Goal: Communication & Community: Answer question/provide support

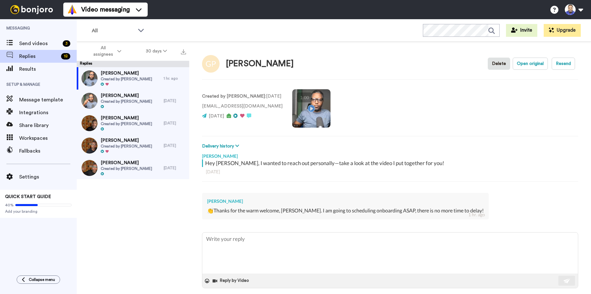
click at [299, 108] on video at bounding box center [311, 108] width 38 height 38
click at [220, 244] on textarea at bounding box center [390, 252] width 376 height 41
type textarea "G"
type textarea "x"
type textarea "Gi"
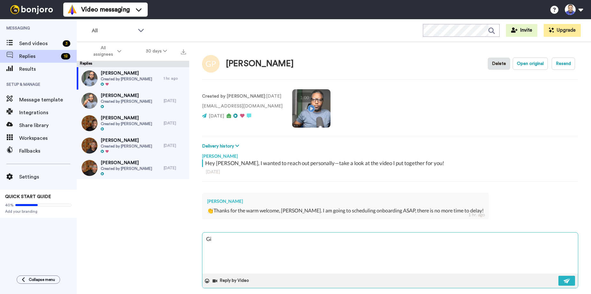
type textarea "x"
type textarea "Gis"
type textarea "x"
type textarea "[PERSON_NAME]"
type textarea "x"
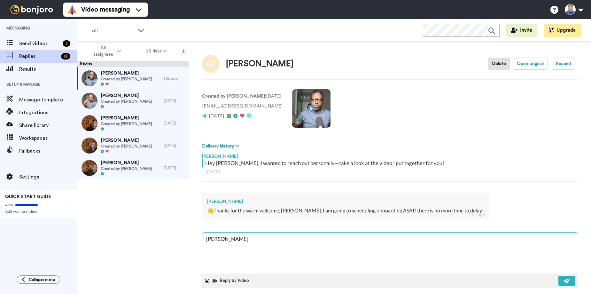
type textarea "[PERSON_NAME]"
type textarea "x"
type textarea "[PERSON_NAME]"
type textarea "x"
type textarea "Giselle"
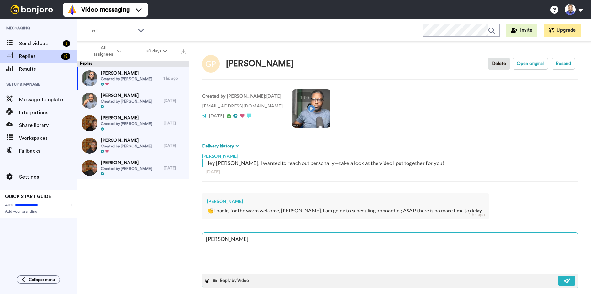
type textarea "x"
type textarea "[PERSON_NAME]!"
type textarea "x"
type textarea "[PERSON_NAME]!!"
type textarea "x"
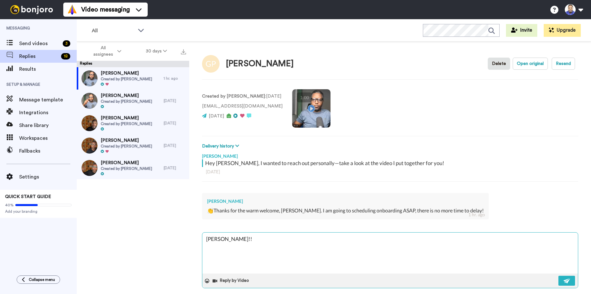
type textarea "[PERSON_NAME]!!!"
type textarea "x"
type textarea "[PERSON_NAME]!!!"
type textarea "x"
type textarea "[PERSON_NAME]!!! W"
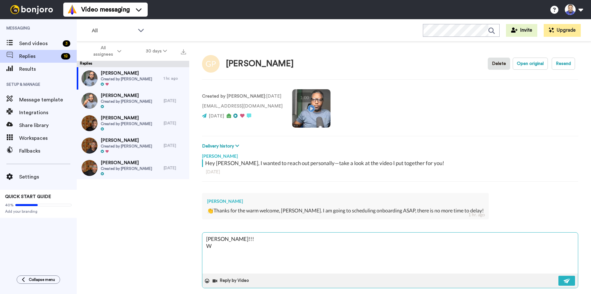
type textarea "x"
type textarea "[PERSON_NAME]!!! We"
type textarea "x"
type textarea "[PERSON_NAME]!!! We'"
type textarea "x"
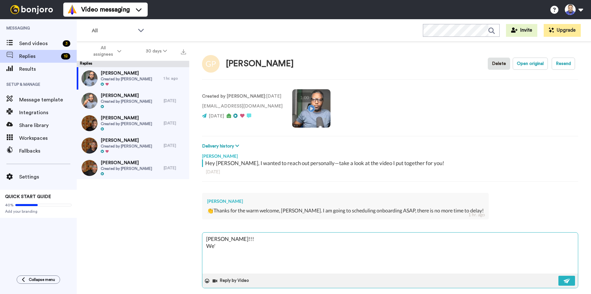
type textarea "[PERSON_NAME]!!! We'r"
type textarea "x"
type textarea "[PERSON_NAME]!!! We're"
type textarea "x"
type textarea "[PERSON_NAME]!!! We're"
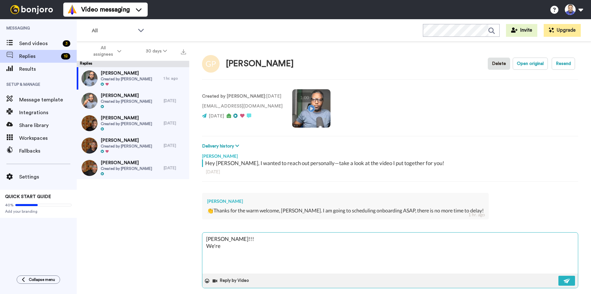
type textarea "x"
type textarea "[PERSON_NAME]!!! We're a"
type textarea "x"
type textarea "[PERSON_NAME]!!! We're al"
type textarea "x"
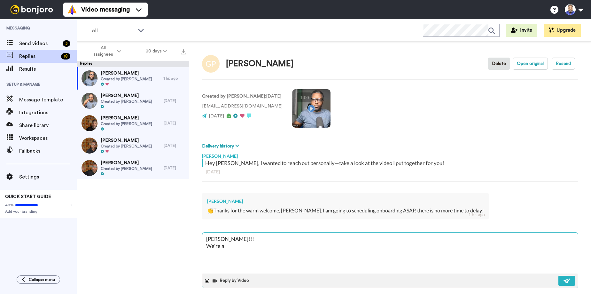
type textarea "[PERSON_NAME]!!! We're all"
type textarea "x"
type textarea "[PERSON_NAME]!!! We're all"
type textarea "x"
type textarea "[PERSON_NAME]!!! We're all s"
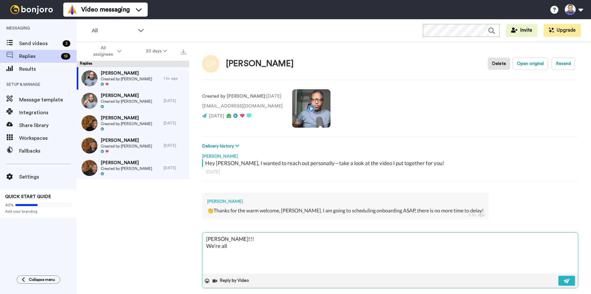
type textarea "x"
type textarea "[PERSON_NAME]!!! We're all se"
type textarea "x"
type textarea "[PERSON_NAME]!!! We're all set"
type textarea "x"
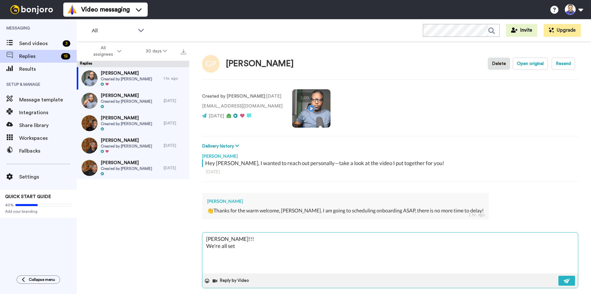
type textarea "[PERSON_NAME]!!! We're all set!"
type textarea "x"
type textarea "[PERSON_NAME]!!! We're all set!!"
type textarea "x"
type textarea "[PERSON_NAME]!!! We're all set!!!"
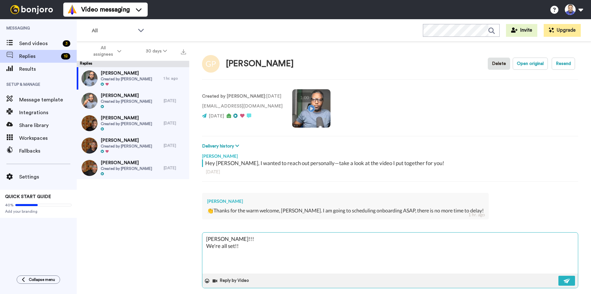
type textarea "x"
type textarea "[PERSON_NAME]!!! We're all set!!!!"
type textarea "x"
type textarea "[PERSON_NAME]!!! We're all set!!!!"
type textarea "x"
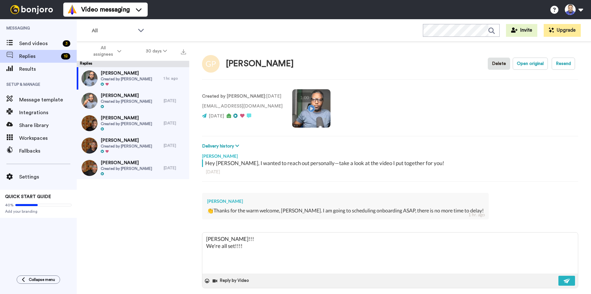
type textarea "[PERSON_NAME]!!! We're all set!!!!"
type textarea "x"
type textarea "[PERSON_NAME]!!! We're all set!!!! C"
type textarea "x"
type textarea "[PERSON_NAME]!!! We're all set!!!! Co"
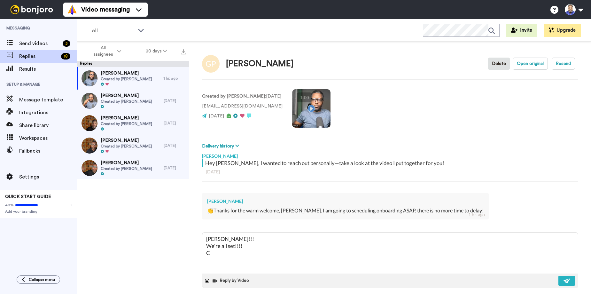
type textarea "x"
type textarea "[PERSON_NAME]!!! We're all set!!!! Com"
type textarea "x"
type textarea "[PERSON_NAME]!!! We're all set!!!! Comi"
type textarea "x"
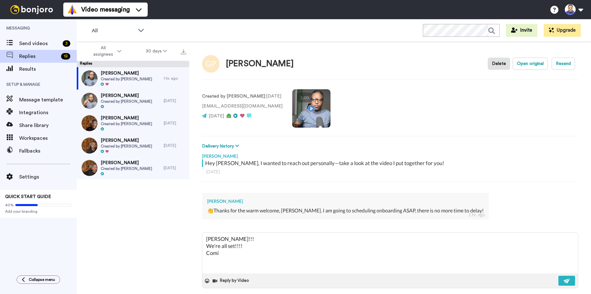
type textarea "[PERSON_NAME]!!! We're all set!!!! Comin"
type textarea "x"
type textarea "[PERSON_NAME]!!! We're all set!!!! Coming"
type textarea "x"
type textarea "[PERSON_NAME]!!! We're all set!!!! Coming"
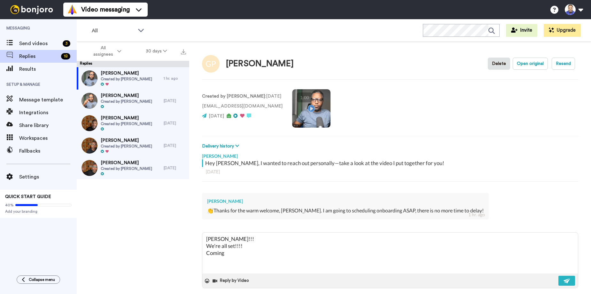
type textarea "x"
type textarea "[PERSON_NAME]!!! We're all set!!!! Coming T"
type textarea "x"
type textarea "[PERSON_NAME]!!! We're all set!!!! Coming Tu"
type textarea "x"
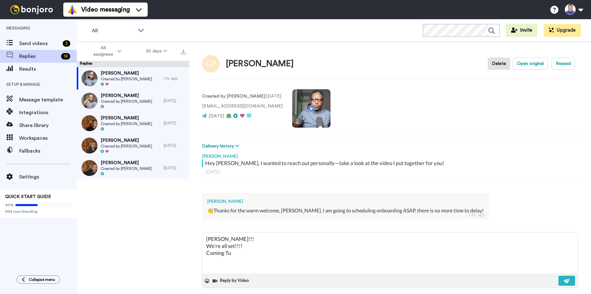
type textarea "[PERSON_NAME]!!! We're all set!!!! [DATE]"
type textarea "x"
type textarea "[PERSON_NAME]!!! We're all set!!!! [DATE]"
type textarea "x"
type textarea "[PERSON_NAME]!!! We're all set!!!! Coming Tuesd"
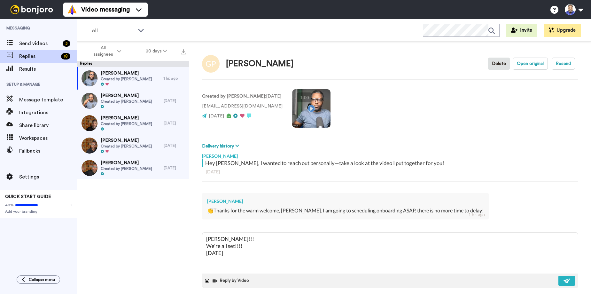
type textarea "x"
type textarea "[PERSON_NAME]!!! We're all set!!!! Coming [GEOGRAPHIC_DATA]"
type textarea "x"
type textarea "[PERSON_NAME]!!! We're all set!!!! [DATE]"
type textarea "x"
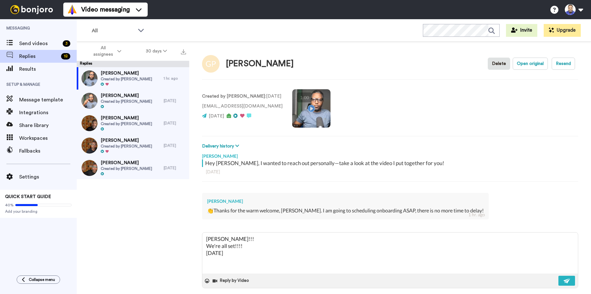
type textarea "[PERSON_NAME]!!! We're all set!!!! [DATE]"
type textarea "x"
type textarea "[PERSON_NAME]!!! We're all set!!!! [DATE] i"
type textarea "x"
type textarea "[PERSON_NAME]!!! We're all set!!!! [DATE] it"
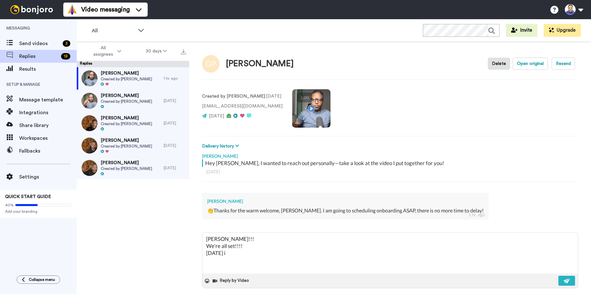
type textarea "x"
type textarea "[PERSON_NAME]!!! We're all set!!!! [DATE] it"
type textarea "x"
type textarea "[PERSON_NAME]!!! We're all set!!!! [DATE] it i"
type textarea "x"
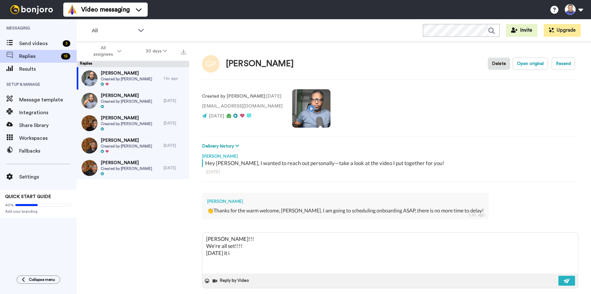
type textarea "[PERSON_NAME]!!! We're all set!!!! [DATE] it is"
type textarea "x"
type textarea "[PERSON_NAME]!!! We're all set!!!! [DATE] it is!"
type textarea "x"
type textarea "[PERSON_NAME]!!! We're all set!!!! [DATE] it is!!"
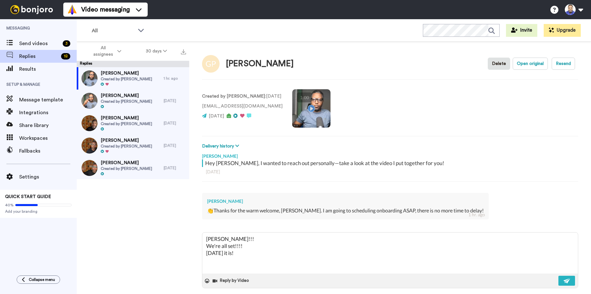
type textarea "x"
type textarea "[PERSON_NAME]!!! We're all set!!!! [DATE] it is!!!"
type textarea "x"
type textarea "[PERSON_NAME]!!! We're all set!!!! [DATE] it is!!!!"
type textarea "x"
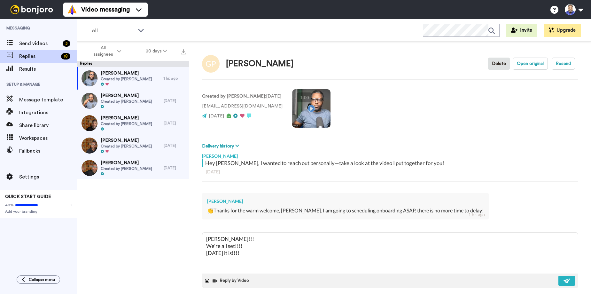
type textarea "[PERSON_NAME]!!! We're all set!!!! [DATE] it is!!!!"
type textarea "x"
type textarea "[PERSON_NAME]!!! We're all set!!!! [DATE] it is!!!! L"
type textarea "x"
type textarea "[PERSON_NAME]!!! We're all set!!!! [DATE] it is!!!! Lo"
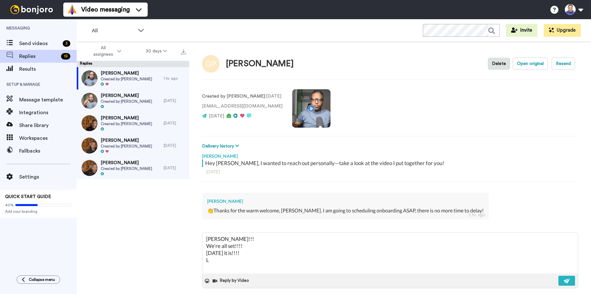
type textarea "x"
type textarea "[PERSON_NAME]!!! We're all set!!!! [DATE] it is!!!! Loo"
type textarea "x"
type textarea "[PERSON_NAME]!!! We're all set!!!! [DATE] it is!!!! Look"
type textarea "x"
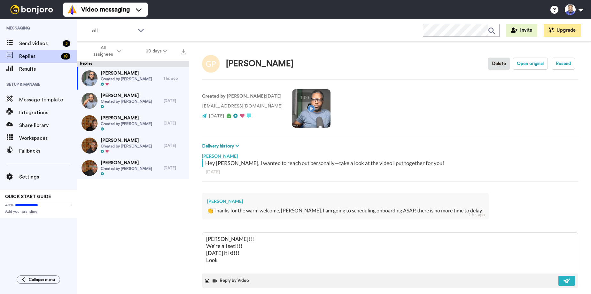
type textarea "[PERSON_NAME]!!! We're all set!!!! [DATE] it is!!!! Look"
type textarea "x"
type textarea "[PERSON_NAME]!!! We're all set!!!! [DATE] it is!!!! Look f"
type textarea "x"
type textarea "[PERSON_NAME]!!! We're all set!!!! [DATE] it is!!!! Look fo"
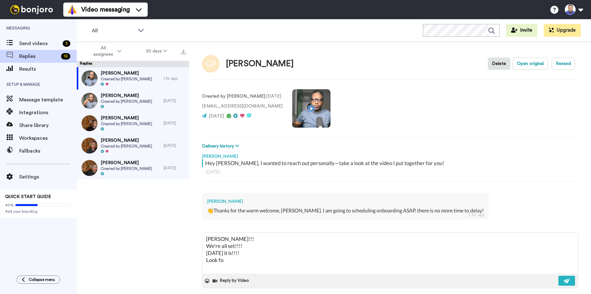
type textarea "x"
type textarea "[PERSON_NAME]!!! We're all set!!!! [DATE] it is!!!! Look for"
type textarea "x"
type textarea "[PERSON_NAME]!!! We're all set!!!! [DATE] it is!!!! Look forw"
type textarea "x"
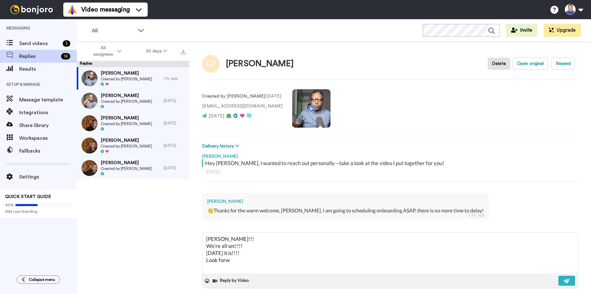
type textarea "[PERSON_NAME]!!! We're all set!!!! [DATE] it is!!!! Look forwa"
type textarea "x"
type textarea "[PERSON_NAME]!!! We're all set!!!! [DATE] it is!!!! Look forwar"
type textarea "x"
type textarea "[PERSON_NAME]!!! We're all set!!!! [DATE] it is!!!! Look forward"
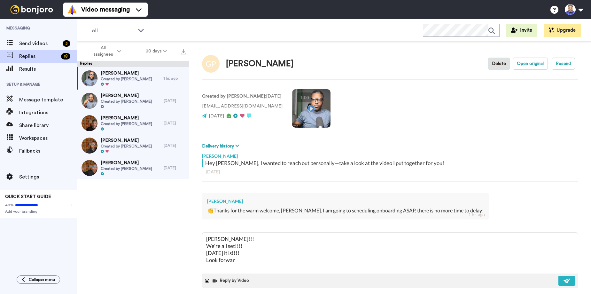
type textarea "x"
type textarea "[PERSON_NAME]!!! We're all set!!!! [DATE] it is!!!! Look forward"
type textarea "x"
type textarea "[PERSON_NAME]!!! We're all set!!!! [DATE] it is!!!! Look forward t"
type textarea "x"
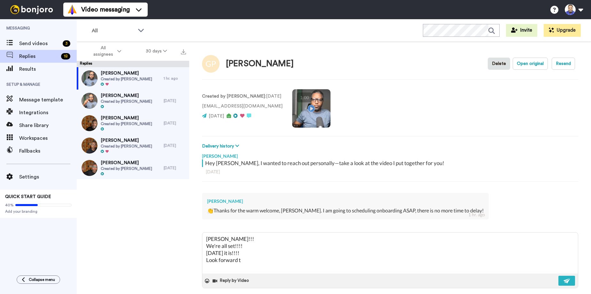
type textarea "[PERSON_NAME]!!! We're all set!!!! [DATE] it is!!!! Look forward to"
type textarea "x"
type textarea "[PERSON_NAME]!!! We're all set!!!! [DATE] it is!!!! Look forward to"
type textarea "x"
type textarea "[PERSON_NAME]!!! We're all set!!!! [DATE] it is!!!! Look forward to m"
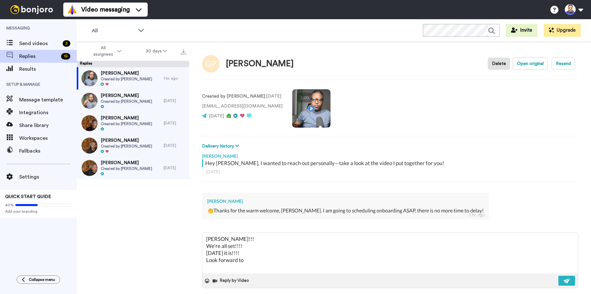
type textarea "x"
type textarea "[PERSON_NAME]!!! We're all set!!!! [DATE] it is!!!! Look forward to me"
type textarea "x"
type textarea "[PERSON_NAME]!!! We're all set!!!! [DATE] it is!!!! Look forward to mee"
type textarea "x"
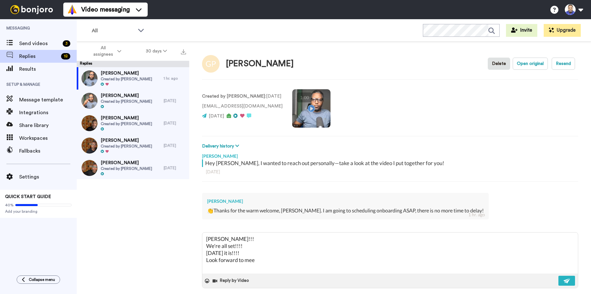
type textarea "[PERSON_NAME]!!! We're all set!!!! [DATE] it is!!!! Look forward to meet"
type textarea "x"
type textarea "[PERSON_NAME]!!! We're all set!!!! [DATE] it is!!!! Look forward to meeti"
type textarea "x"
type textarea "[PERSON_NAME]!!! We're all set!!!! [DATE] it is!!!! Look forward to meetin"
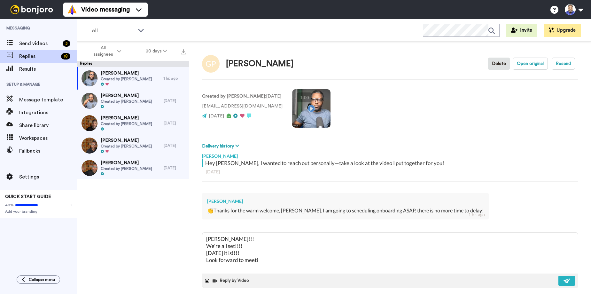
type textarea "x"
type textarea "[PERSON_NAME]!!! We're all set!!!! [DATE] it is!!!! Look forward to meeting"
type textarea "x"
type textarea "[PERSON_NAME]!!! We're all set!!!! [DATE] it is!!!! Look forward to meeting"
type textarea "x"
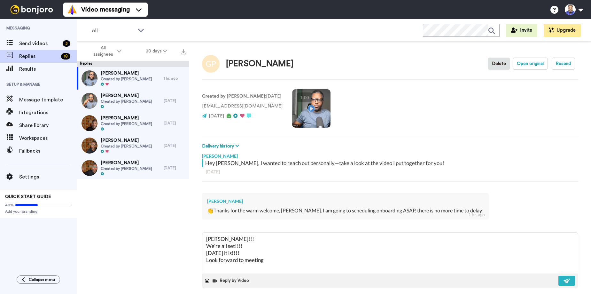
type textarea "[PERSON_NAME]!!! We're all set!!!! [DATE] it is!!!! Look forward to meeting u"
type textarea "x"
type textarea "[PERSON_NAME]!!! We're all set!!!! [DATE] it is!!!! Look forward to meeting up"
type textarea "x"
type textarea "[PERSON_NAME]!!! We're all set!!!! [DATE] it is!!!! Look forward to meeting up"
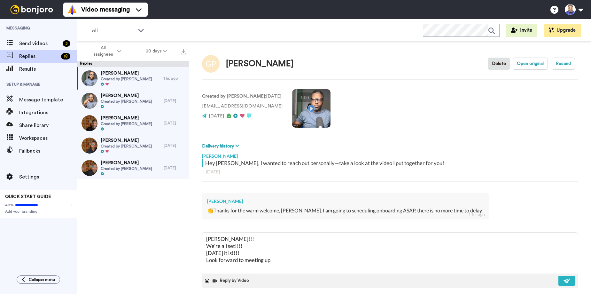
type textarea "x"
type textarea "[PERSON_NAME]!!! We're all set!!!! [DATE] it is!!!! Look forward to meeting up w"
type textarea "x"
type textarea "[PERSON_NAME]!!! We're all set!!!! [DATE] it is!!!! Look forward to meeting up …"
type textarea "x"
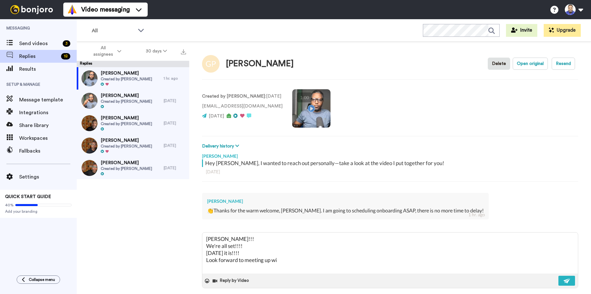
type textarea "[PERSON_NAME]!!! We're all set!!!! [DATE] it is!!!! Look forward to meeting up …"
type textarea "x"
type textarea "[PERSON_NAME]!!! We're all set!!!! [DATE] it is!!!! Look forward to meeting up …"
type textarea "x"
type textarea "[PERSON_NAME]!!! We're all set!!!! [DATE] it is!!!! Look forward to meeting up …"
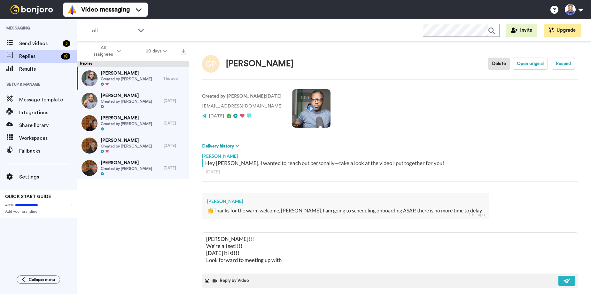
type textarea "x"
type textarea "[PERSON_NAME]!!! We're all set!!!! [DATE] it is!!!! Look forward to meeting up …"
type textarea "x"
type textarea "[PERSON_NAME]!!! We're all set!!!! [DATE] it is!!!! Look forward to meeting up …"
type textarea "x"
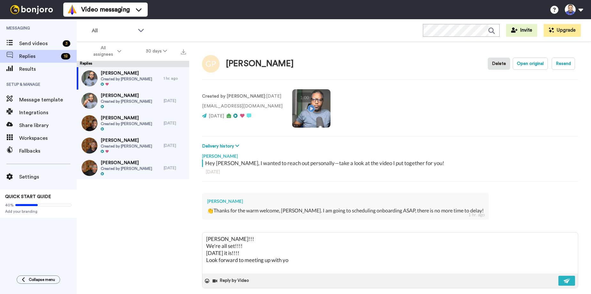
type textarea "[PERSON_NAME]!!! We're all set!!!! [DATE] it is!!!! Look forward to meeting up …"
type textarea "x"
type textarea "[PERSON_NAME]!!! We're all set!!!! [DATE] it is!!!! Look forward to meeting up …"
type textarea "x"
type textarea "[PERSON_NAME]!!! We're all set!!!! [DATE] it is!!!! Look forward to meeting up …"
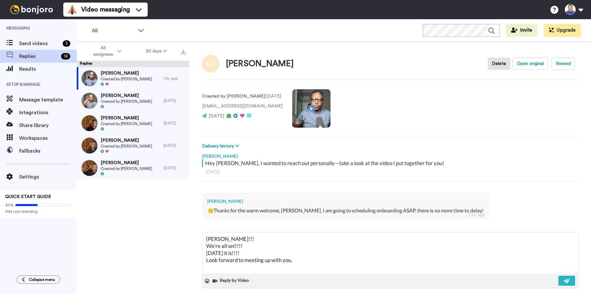
type textarea "x"
type textarea "[PERSON_NAME]!!! We're all set!!!! [DATE] it is!!!! Look forward to meeting up …"
type textarea "x"
type textarea "[PERSON_NAME]!!! We're all set!!!! [DATE] it is!!!! Look forward to meeting up …"
type textarea "x"
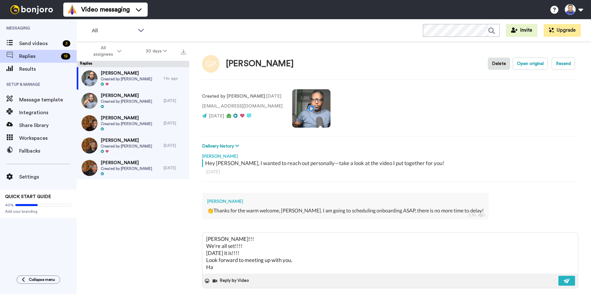
type textarea "[PERSON_NAME]!!! We're all set!!!! [DATE] it is!!!! Look forward to meeting up …"
type textarea "x"
type textarea "[PERSON_NAME]!!! We're all set!!!! [DATE] it is!!!! Look forward to meeting up …"
type textarea "x"
type textarea "[PERSON_NAME]!!! We're all set!!!! [DATE] it is!!!! Look forward to meeting up …"
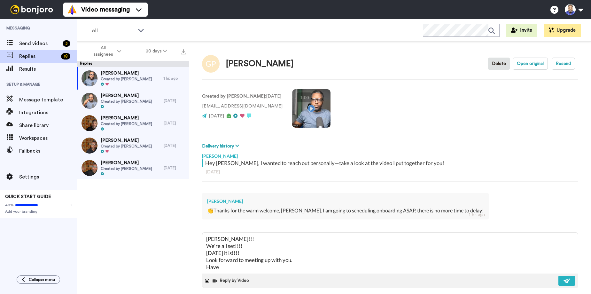
type textarea "x"
type textarea "[PERSON_NAME]!!! We're all set!!!! [DATE] it is!!!! Look forward to meeting up …"
type textarea "x"
type textarea "[PERSON_NAME]!!! We're all set!!!! [DATE] it is!!!! Look forward to meeting up …"
type textarea "x"
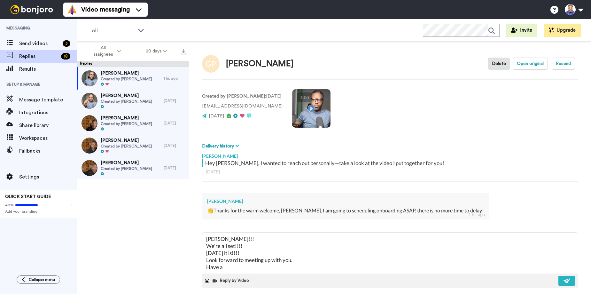
type textarea "[PERSON_NAME]!!! We're all set!!!! [DATE] it is!!!! Look forward to meeting up …"
type textarea "x"
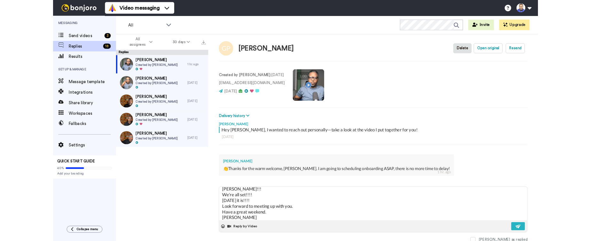
scroll to position [6, 0]
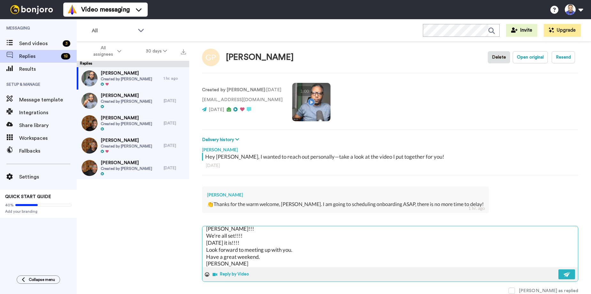
click at [234, 273] on button "Reply by Video" at bounding box center [231, 275] width 39 height 10
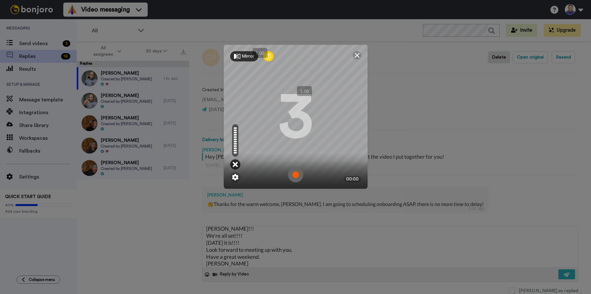
click at [233, 166] on icon at bounding box center [235, 164] width 5 height 6
click at [355, 56] on img at bounding box center [357, 55] width 5 height 5
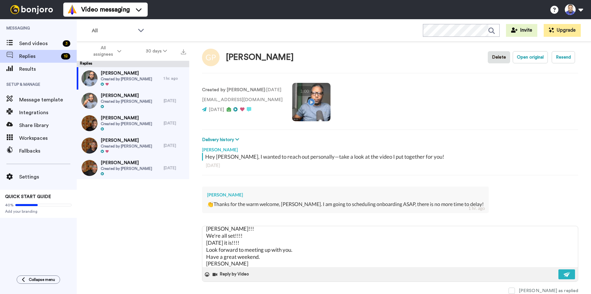
click at [300, 102] on video at bounding box center [311, 102] width 38 height 38
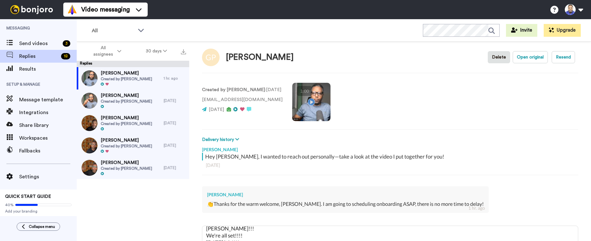
scroll to position [59, 0]
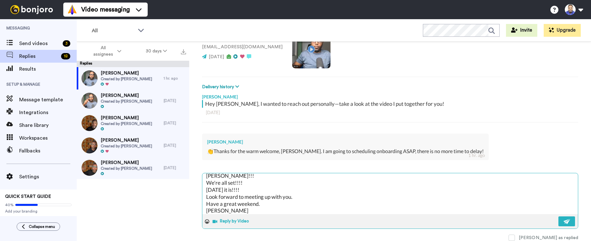
click at [224, 222] on button "Reply by Video" at bounding box center [231, 222] width 39 height 10
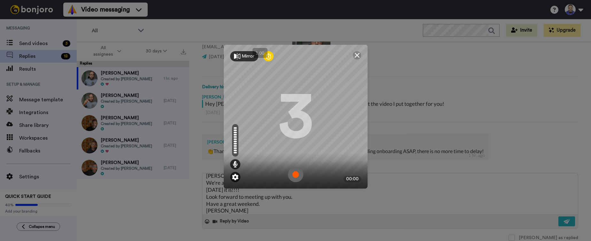
click at [235, 174] on img at bounding box center [235, 177] width 6 height 6
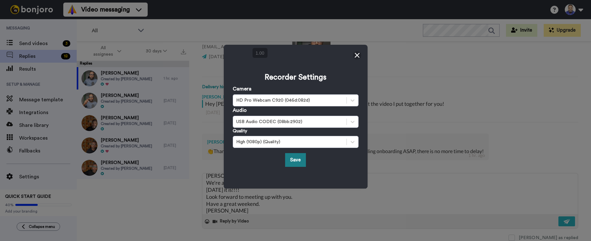
click at [294, 162] on button "Save" at bounding box center [295, 160] width 21 height 14
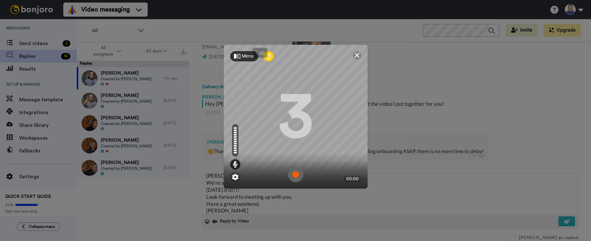
click at [293, 173] on img at bounding box center [295, 174] width 15 height 15
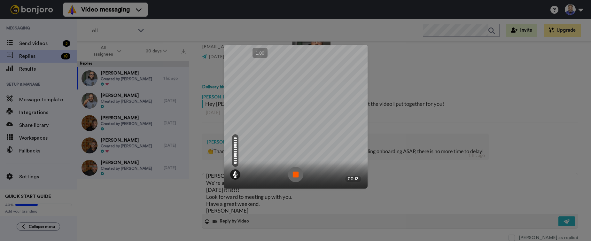
click at [293, 173] on img at bounding box center [295, 174] width 15 height 15
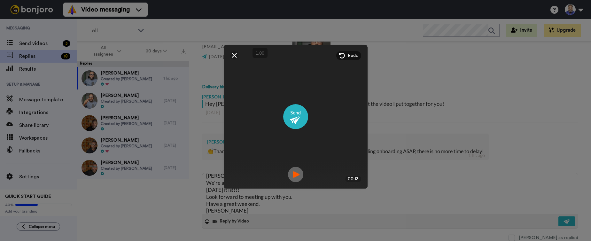
click at [295, 172] on img at bounding box center [295, 174] width 15 height 15
click at [344, 59] on div "Redo" at bounding box center [348, 55] width 25 height 9
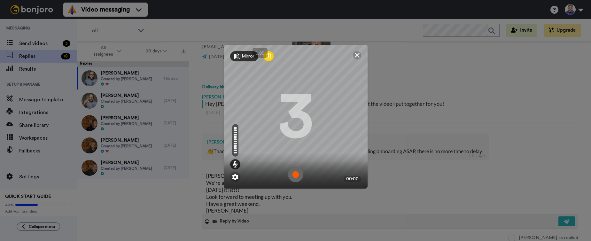
click at [294, 173] on img at bounding box center [295, 174] width 15 height 15
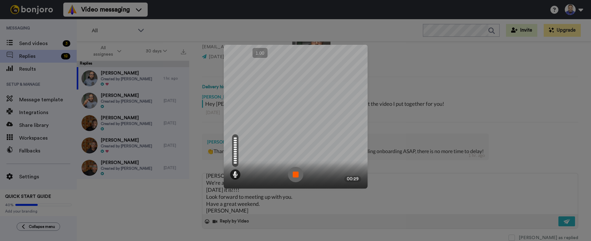
click at [294, 173] on img at bounding box center [295, 174] width 15 height 15
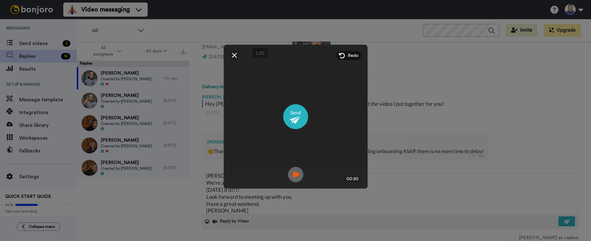
click at [294, 173] on img at bounding box center [295, 174] width 15 height 15
click at [356, 55] on span "Redo" at bounding box center [353, 55] width 11 height 6
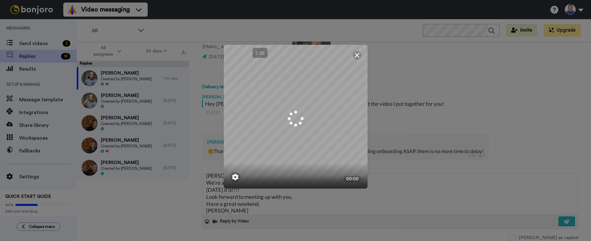
click at [356, 55] on img at bounding box center [357, 55] width 5 height 5
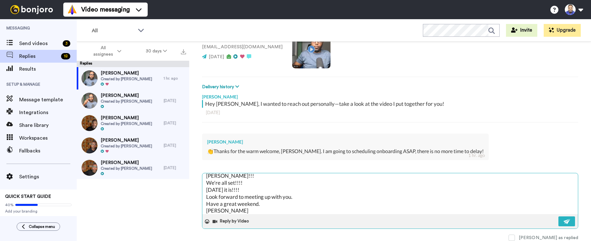
click at [294, 196] on textarea "[PERSON_NAME]!!! We're all set!!!! [DATE] it is!!!! Look forward to meeting up …" at bounding box center [390, 193] width 376 height 41
drag, startPoint x: 259, startPoint y: 204, endPoint x: 207, endPoint y: 203, distance: 51.5
click at [207, 203] on textarea "[PERSON_NAME]!!! We're all set!!!! [DATE] it is!!!! Look forward to meeting up …" at bounding box center [390, 193] width 376 height 41
click at [261, 189] on textarea "[PERSON_NAME]!!! We're all set!!!! [DATE] it is!!!! Look forward to meeting up …" at bounding box center [390, 193] width 376 height 41
click at [244, 189] on textarea "[PERSON_NAME]!!! We're all set!!!! [DATE] it is. Look forward to meeting up wit…" at bounding box center [390, 193] width 376 height 41
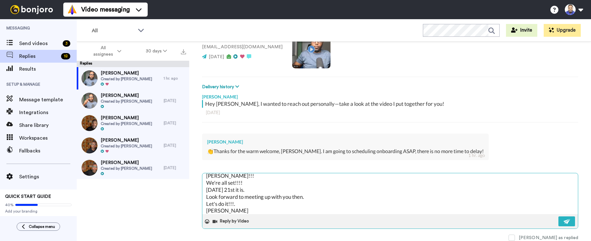
click at [246, 191] on textarea "[PERSON_NAME]!!! We're all set!!!! [DATE] 21st it is. Look forward to meeting u…" at bounding box center [390, 193] width 376 height 41
click at [217, 195] on textarea "[PERSON_NAME]!!! We're all set!!!! [DATE][DATE] it is. Look forward to meeting …" at bounding box center [390, 193] width 376 height 41
drag, startPoint x: 235, startPoint y: 202, endPoint x: 206, endPoint y: 201, distance: 29.1
click at [206, 201] on textarea "[PERSON_NAME]!!! We're all set!!!! [DATE][DATE] it is. Looking forward to meeti…" at bounding box center [390, 193] width 376 height 41
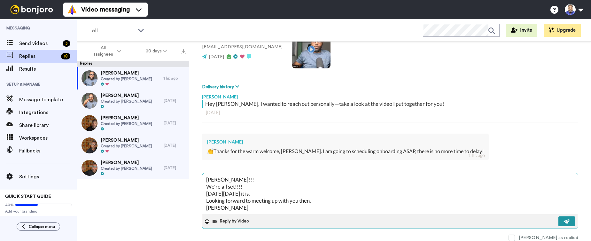
click at [564, 221] on img at bounding box center [567, 221] width 7 height 5
